Goal: Navigation & Orientation: Find specific page/section

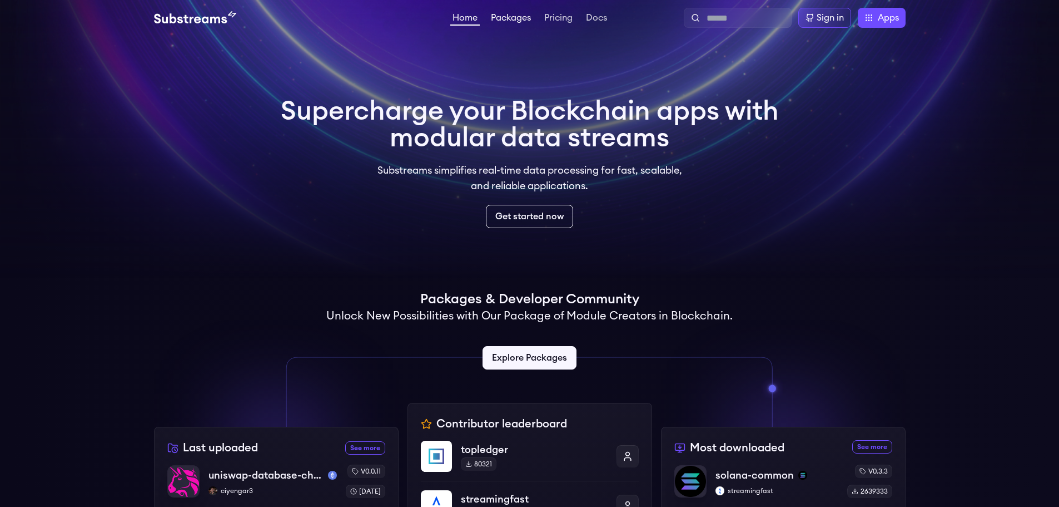
click at [507, 17] on link "Packages" at bounding box center [511, 18] width 44 height 11
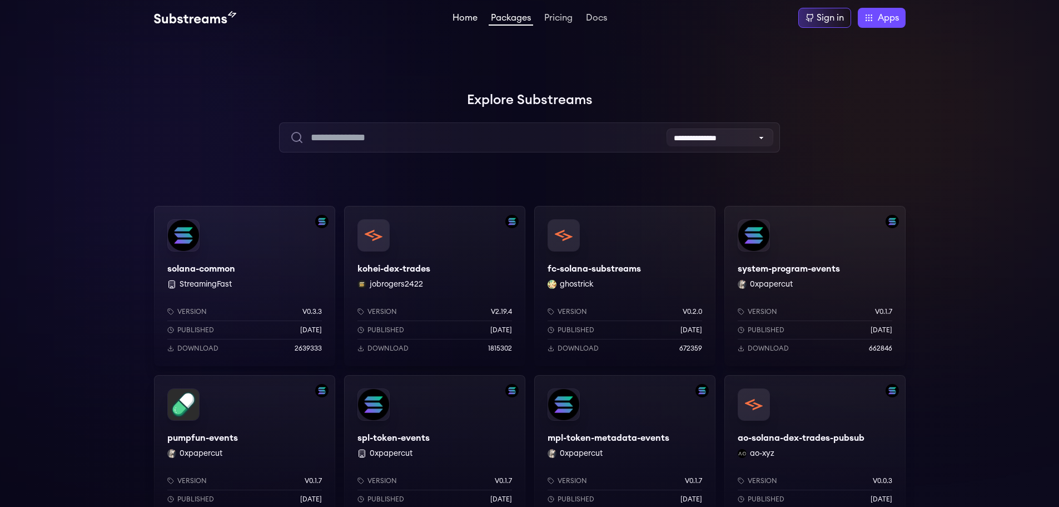
click at [477, 22] on link "Home" at bounding box center [464, 18] width 29 height 11
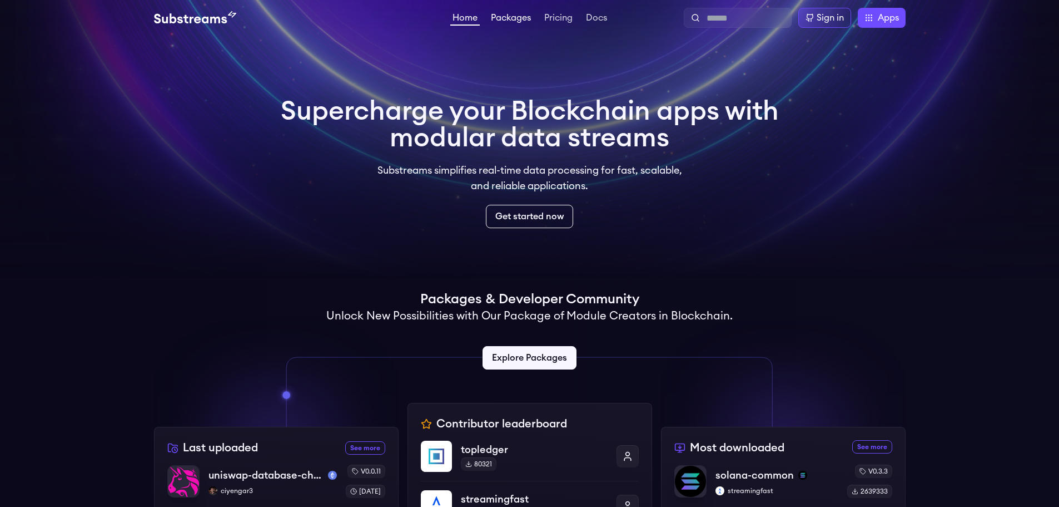
click at [514, 21] on link "Packages" at bounding box center [511, 18] width 44 height 11
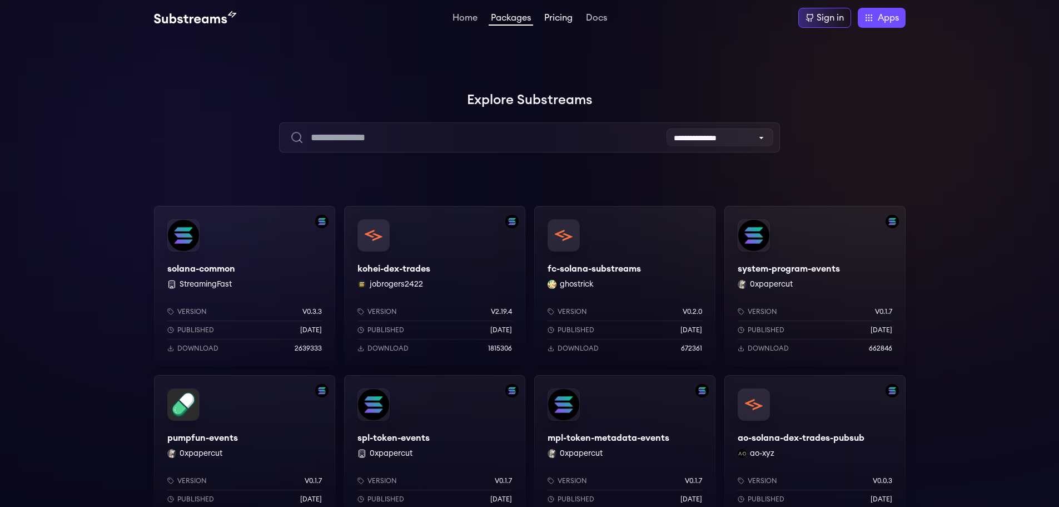
click at [551, 22] on link "Pricing" at bounding box center [558, 18] width 33 height 11
click at [563, 21] on link "Pricing" at bounding box center [558, 18] width 33 height 11
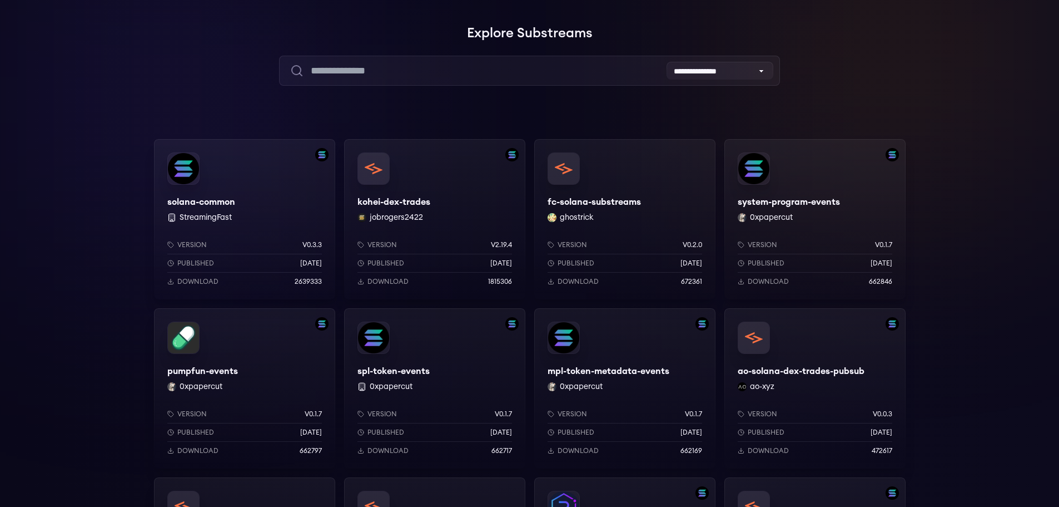
scroll to position [56, 0]
